Goal: Information Seeking & Learning: Learn about a topic

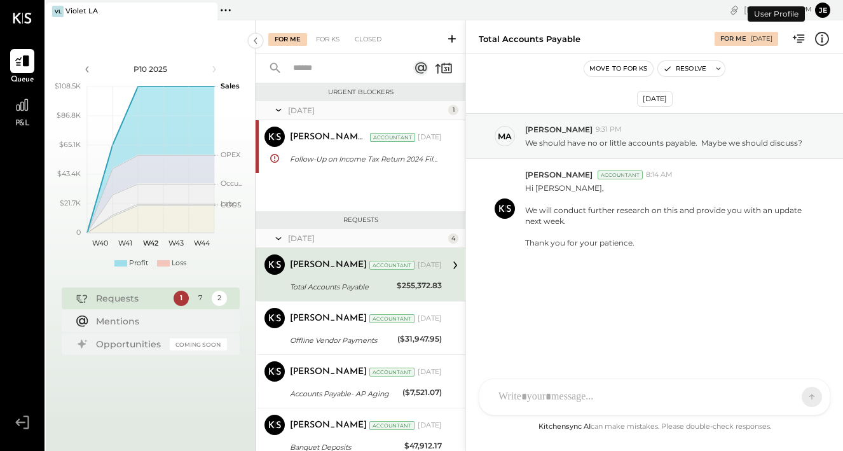
scroll to position [7, 0]
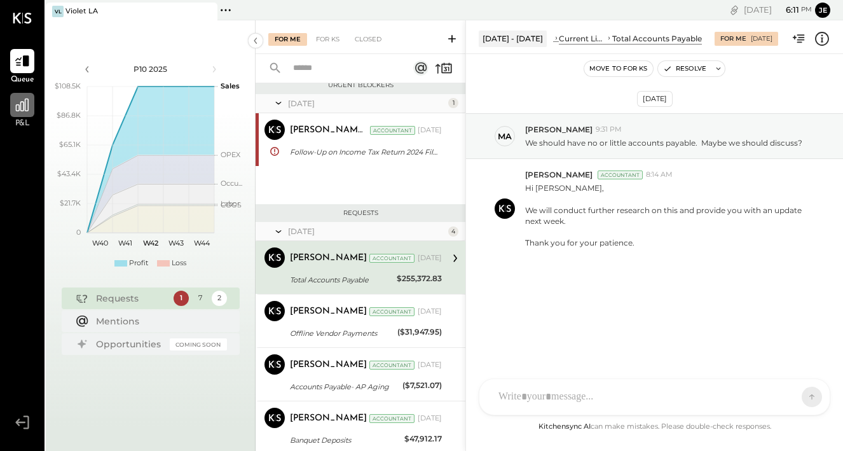
click at [29, 106] on icon at bounding box center [22, 105] width 17 height 17
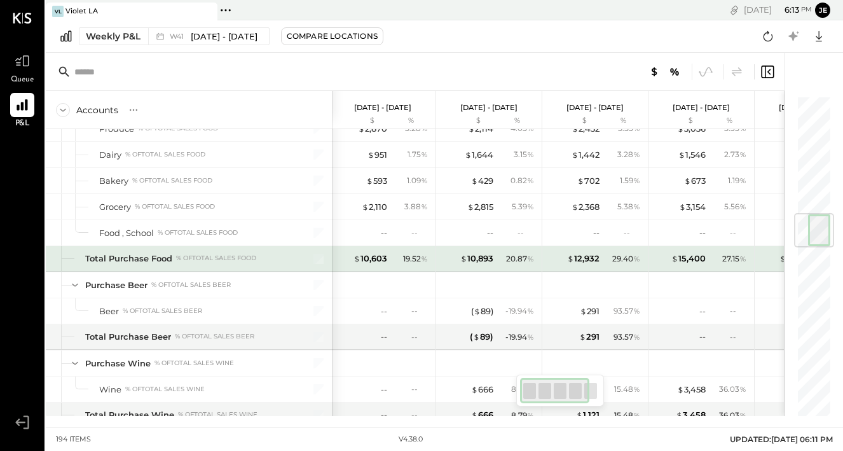
scroll to position [993, 0]
